Goal: Task Accomplishment & Management: Manage account settings

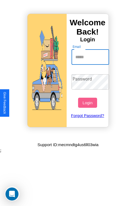
click at [91, 57] on input "Email" at bounding box center [91, 57] width 38 height 15
type input "**********"
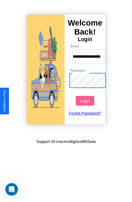
scroll to position [0, 0]
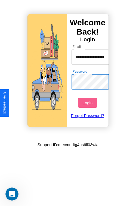
click at [88, 103] on button "Login" at bounding box center [87, 103] width 19 height 10
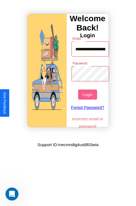
click at [88, 95] on button "Login" at bounding box center [87, 95] width 19 height 10
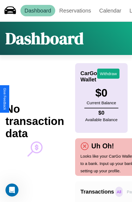
click at [119, 192] on p "All" at bounding box center [119, 192] width 7 height 10
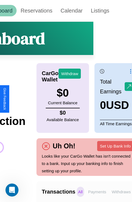
click at [121, 192] on p "Withdraws" at bounding box center [121, 192] width 22 height 10
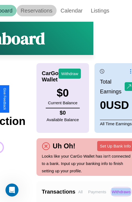
click at [37, 11] on link "Reservations" at bounding box center [37, 10] width 40 height 11
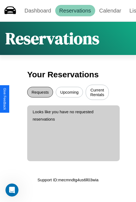
click at [40, 93] on button "Requests" at bounding box center [40, 92] width 26 height 11
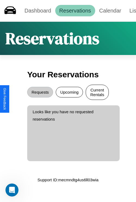
click at [97, 93] on button "Current Rentals" at bounding box center [97, 92] width 23 height 15
